Goal: Task Accomplishment & Management: Manage account settings

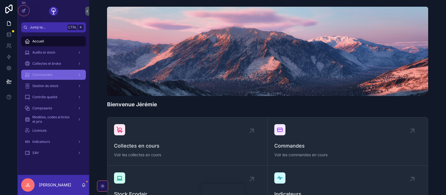
click at [48, 71] on div "Commandes" at bounding box center [54, 74] width 58 height 9
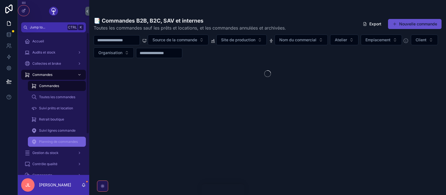
click at [57, 142] on span "Planning de commandes" at bounding box center [58, 141] width 39 height 4
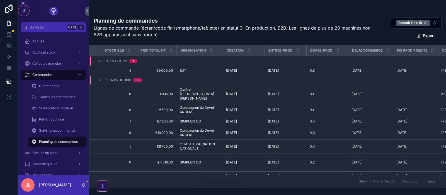
scroll to position [0, 209]
drag, startPoint x: 152, startPoint y: 185, endPoint x: 297, endPoint y: 192, distance: 144.7
click at [297, 192] on div "Planning de commandes Lignes de commande (écran/code fini/smartphone/tablette) …" at bounding box center [267, 97] width 357 height 195
click at [425, 24] on div "Ecodair Cap 18" at bounding box center [413, 23] width 34 height 6
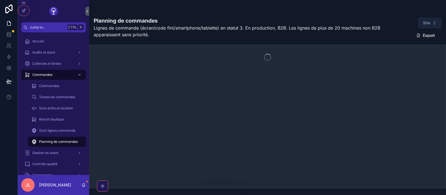
click at [426, 23] on span "Site" at bounding box center [426, 23] width 7 height 6
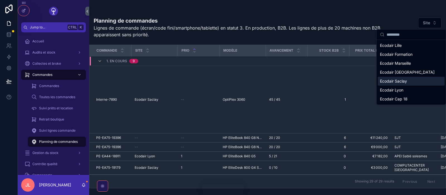
click at [395, 80] on span "Ecodair Saclay" at bounding box center [393, 81] width 27 height 6
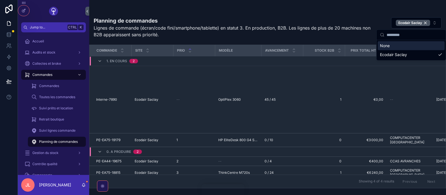
click at [359, 12] on div "scrollable content" at bounding box center [268, 11] width 348 height 4
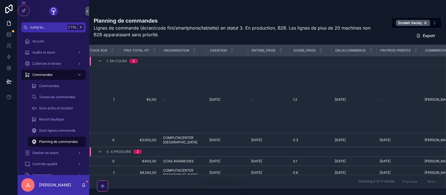
scroll to position [6, 227]
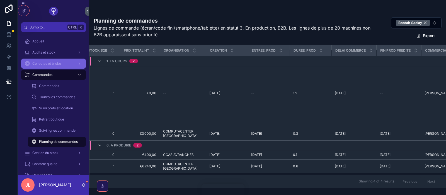
click at [57, 61] on div "Collectes et broke" at bounding box center [54, 63] width 58 height 9
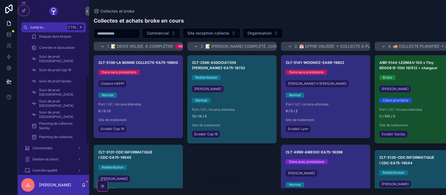
scroll to position [107, 0]
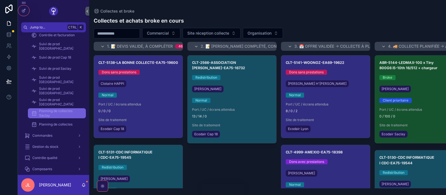
click at [61, 111] on span "Planning de collectes Saclay" at bounding box center [59, 113] width 41 height 9
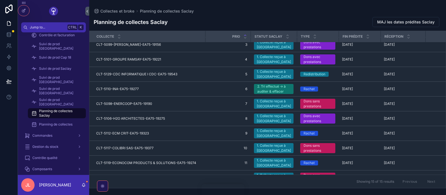
scroll to position [103, 0]
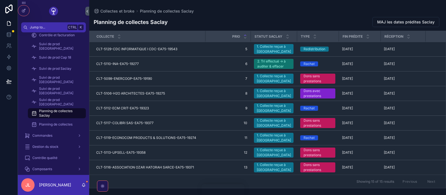
click at [309, 184] on div "Showing 15 of 15 results Previous Next" at bounding box center [268, 181] width 357 height 13
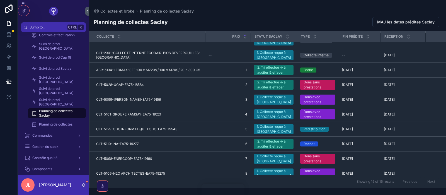
scroll to position [5, 0]
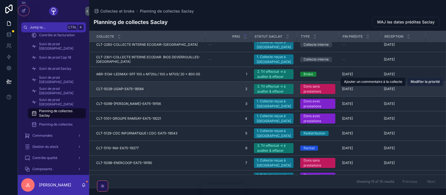
click at [434, 84] on span "Modifier la priorité" at bounding box center [425, 82] width 29 height 4
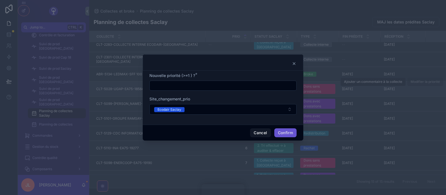
click at [293, 65] on icon at bounding box center [294, 63] width 2 height 2
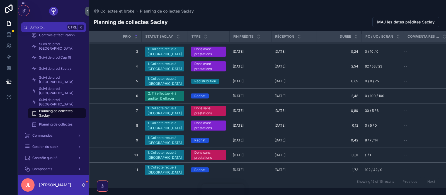
scroll to position [103, 109]
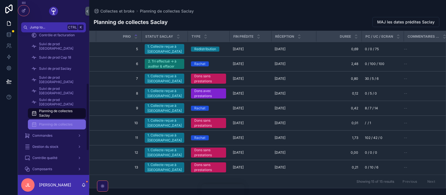
click at [64, 122] on div "Planning de collectes" at bounding box center [56, 124] width 51 height 9
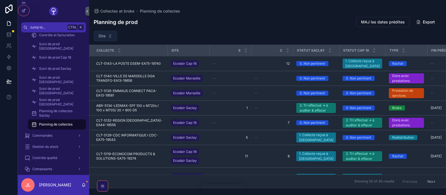
click at [110, 37] on button "Site" at bounding box center [105, 36] width 23 height 11
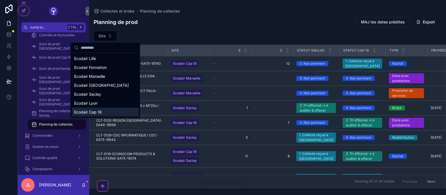
click at [100, 112] on span "Ecodair Cap 18" at bounding box center [88, 112] width 28 height 6
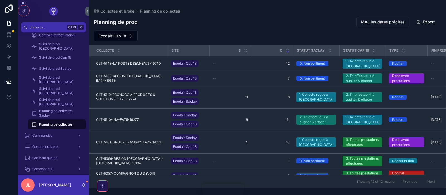
click at [287, 52] on icon "scrollable content" at bounding box center [288, 51] width 2 height 1
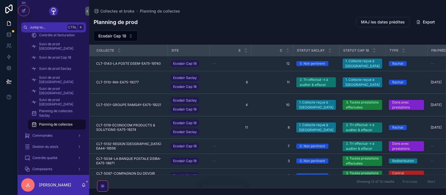
scroll to position [78, 0]
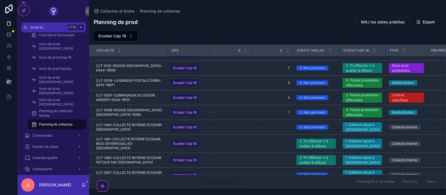
click at [288, 48] on icon "scrollable content" at bounding box center [288, 49] width 4 height 4
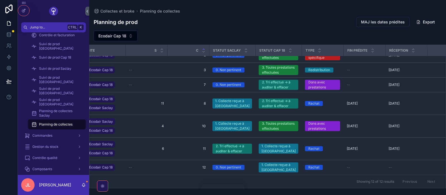
scroll to position [96, 84]
click at [65, 112] on span "Planning de collectes Saclay" at bounding box center [59, 113] width 41 height 9
